Goal: Find contact information: Find contact information

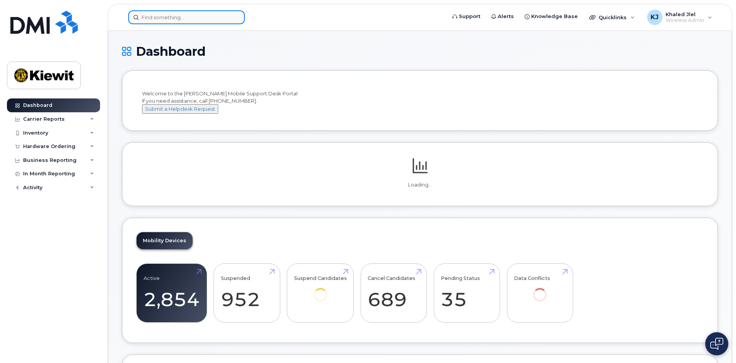
click at [173, 12] on input at bounding box center [186, 17] width 117 height 14
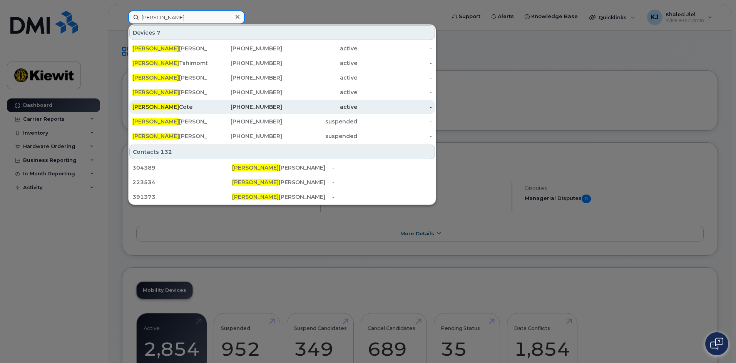
type input "sylvain"
click at [282, 101] on div "514-791-5308" at bounding box center [319, 107] width 75 height 14
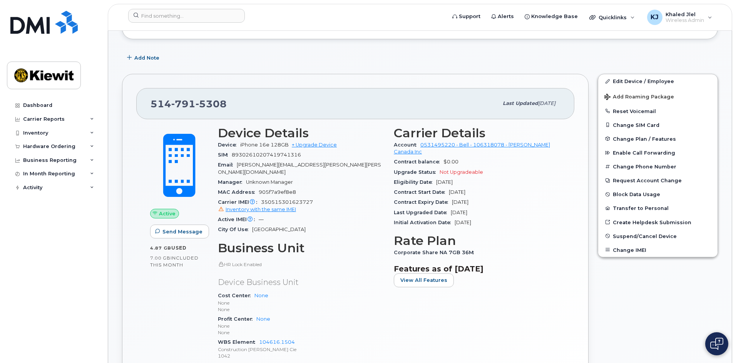
scroll to position [115, 0]
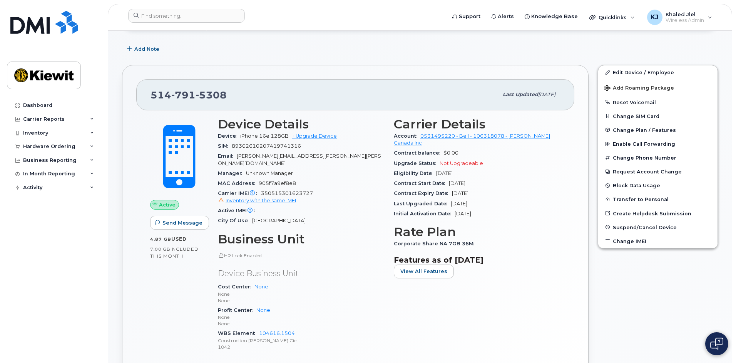
click at [347, 99] on div "[PHONE_NUMBER]" at bounding box center [323, 95] width 347 height 16
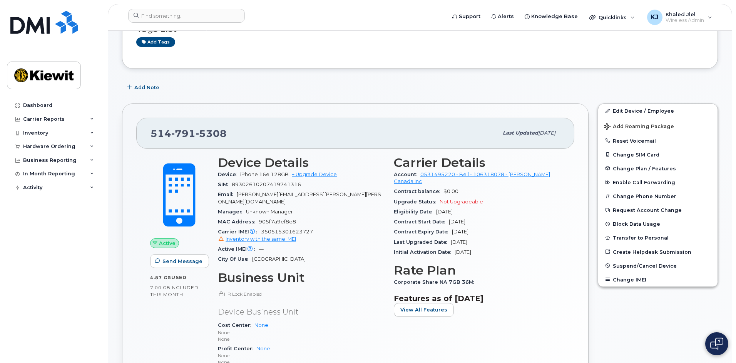
click at [280, 88] on div "Add Note" at bounding box center [420, 87] width 596 height 14
